Goal: Find specific page/section

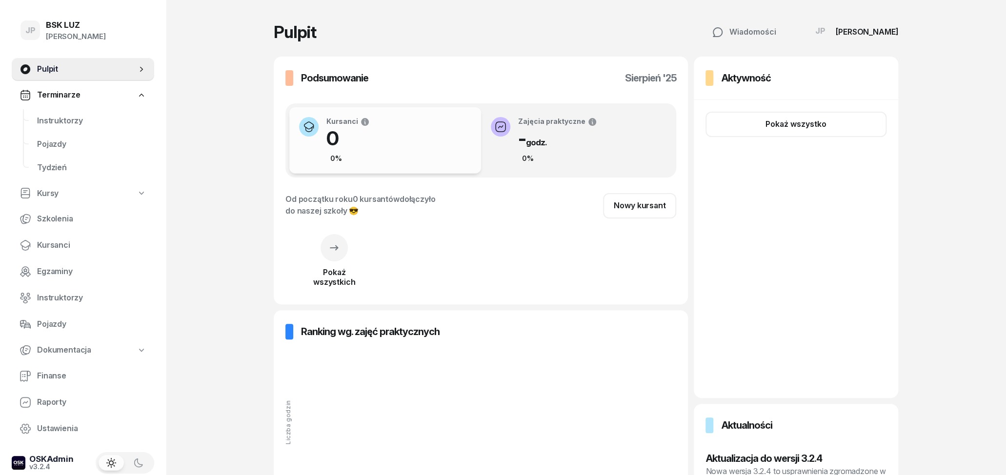
scroll to position [9, 0]
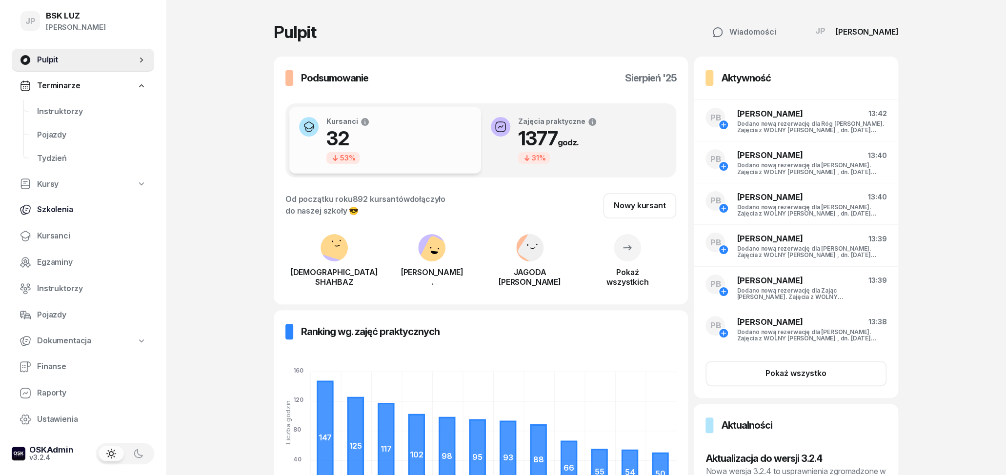
click at [58, 208] on span "Szkolenia" at bounding box center [91, 209] width 109 height 13
select select "createdAt-desc"
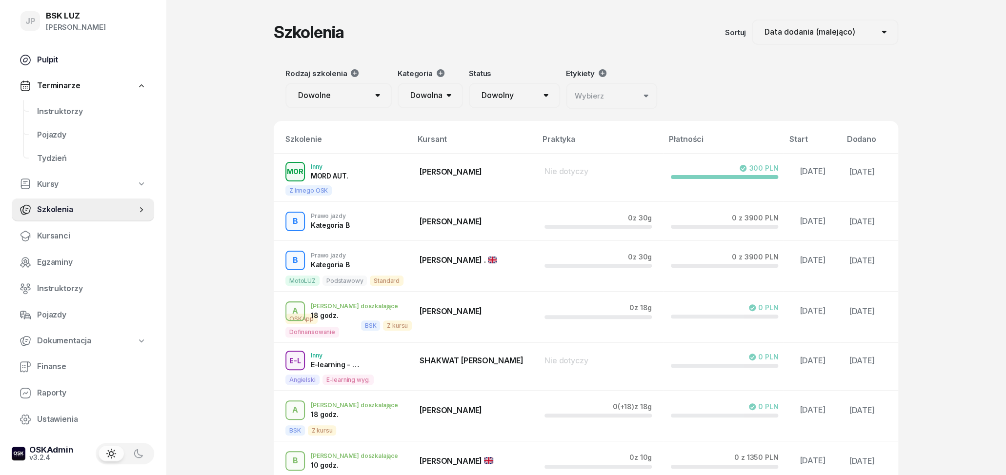
click at [52, 62] on span "Pulpit" at bounding box center [91, 60] width 109 height 13
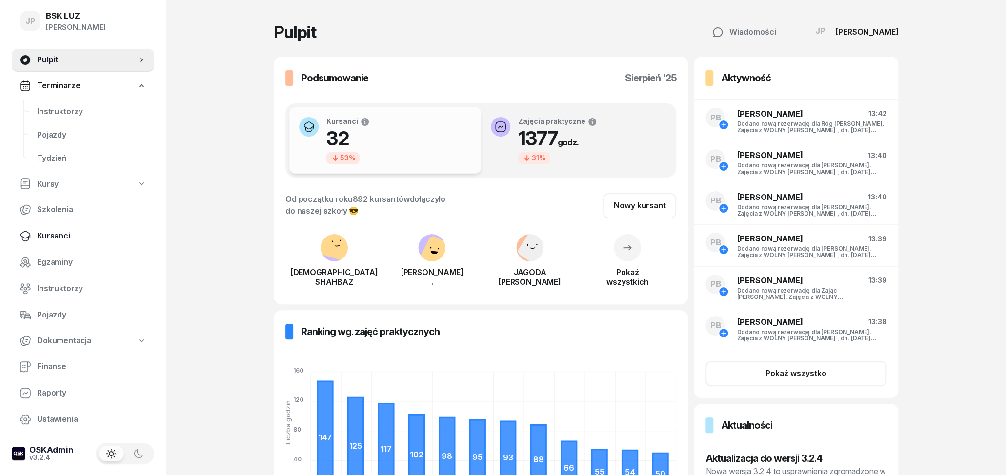
click at [60, 234] on span "Kursanci" at bounding box center [91, 236] width 109 height 13
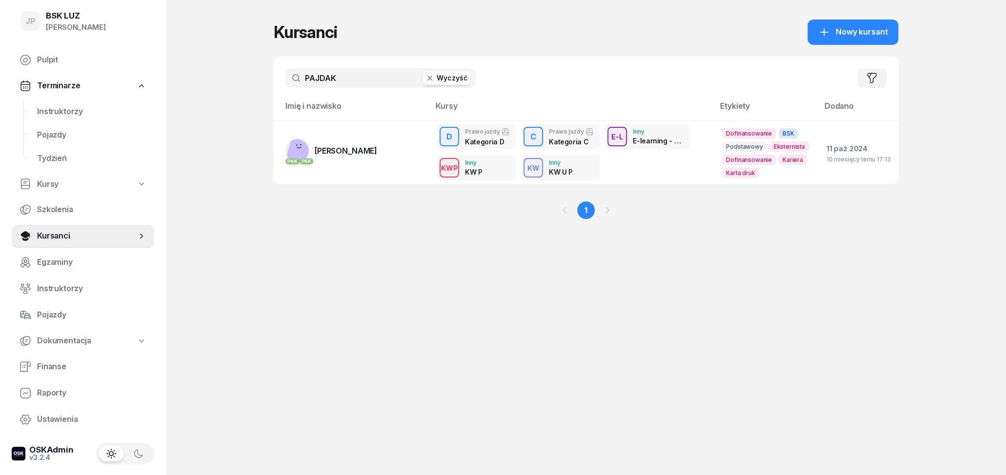
drag, startPoint x: 361, startPoint y: 78, endPoint x: 233, endPoint y: 80, distance: 128.3
click at [285, 80] on input "PAJDAK" at bounding box center [380, 78] width 190 height 20
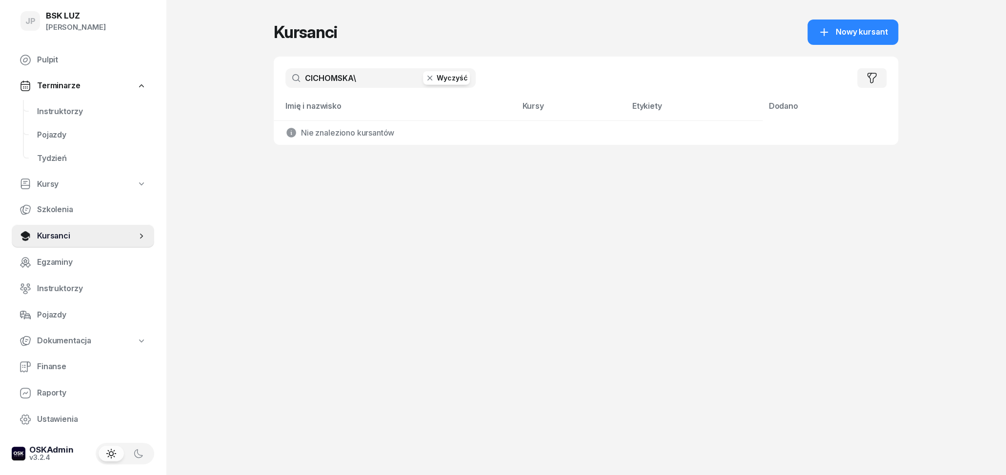
type input "CICHOMSKA"
drag, startPoint x: 388, startPoint y: 80, endPoint x: 272, endPoint y: 86, distance: 115.7
click at [285, 86] on input "CICHOMSKA" at bounding box center [380, 78] width 190 height 20
